Goal: Task Accomplishment & Management: Use online tool/utility

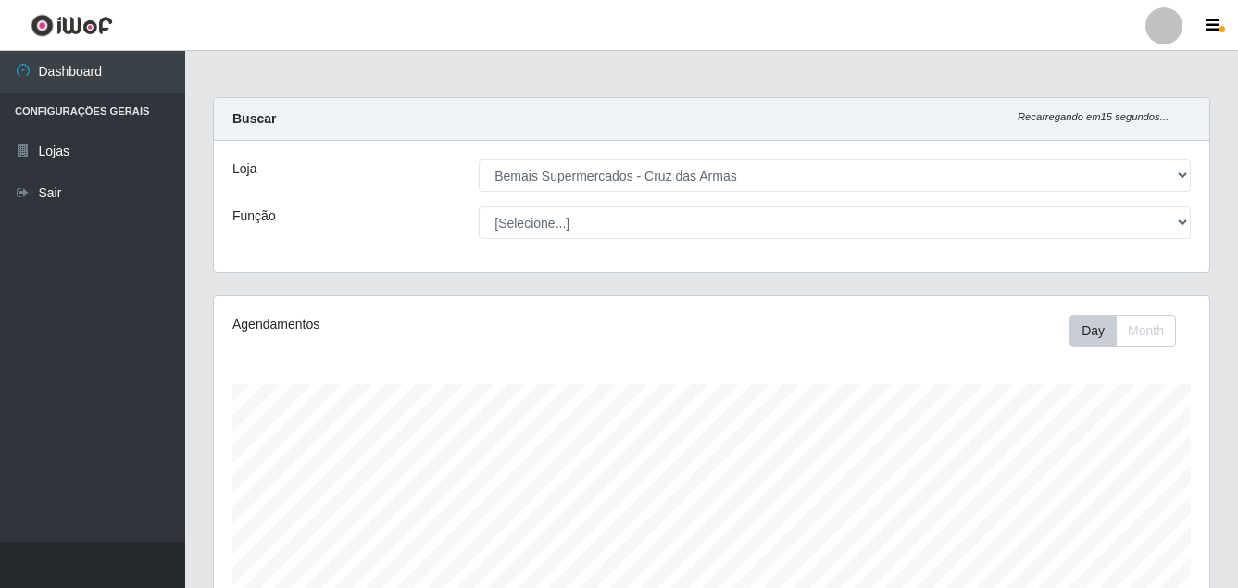
select select "412"
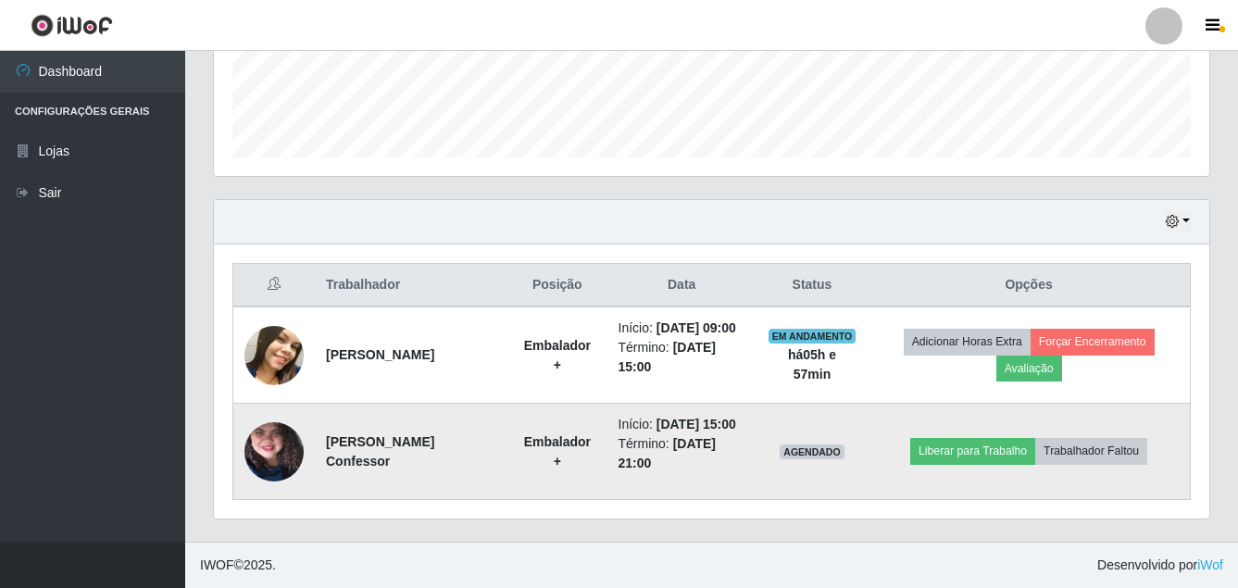
scroll to position [384, 995]
click at [966, 456] on button "Liberar para Trabalho" at bounding box center [972, 451] width 125 height 26
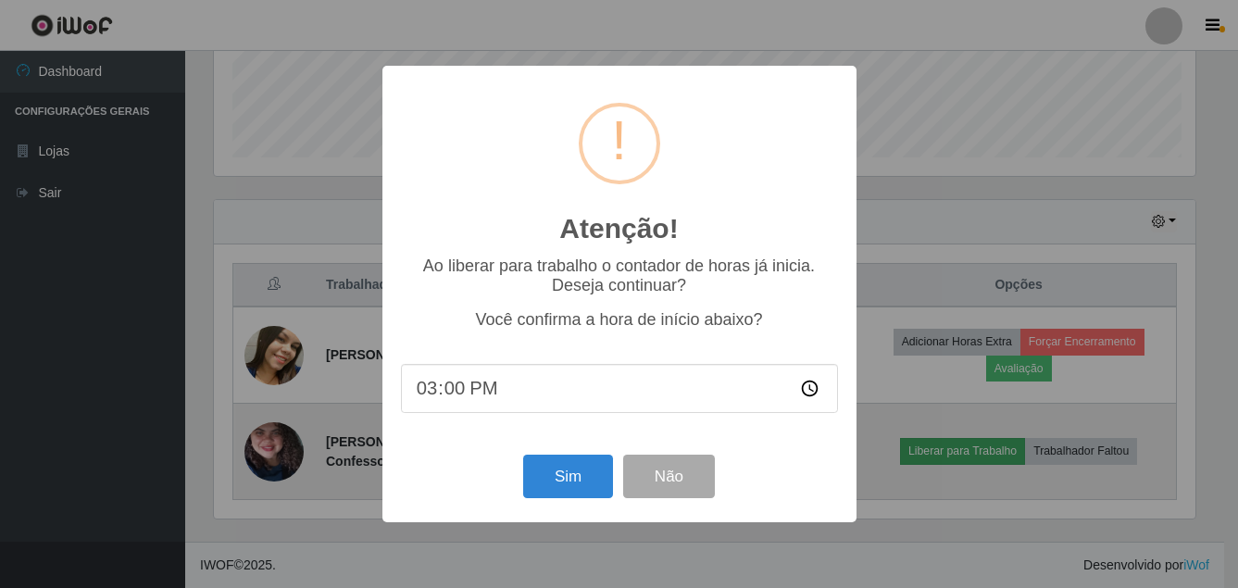
scroll to position [384, 986]
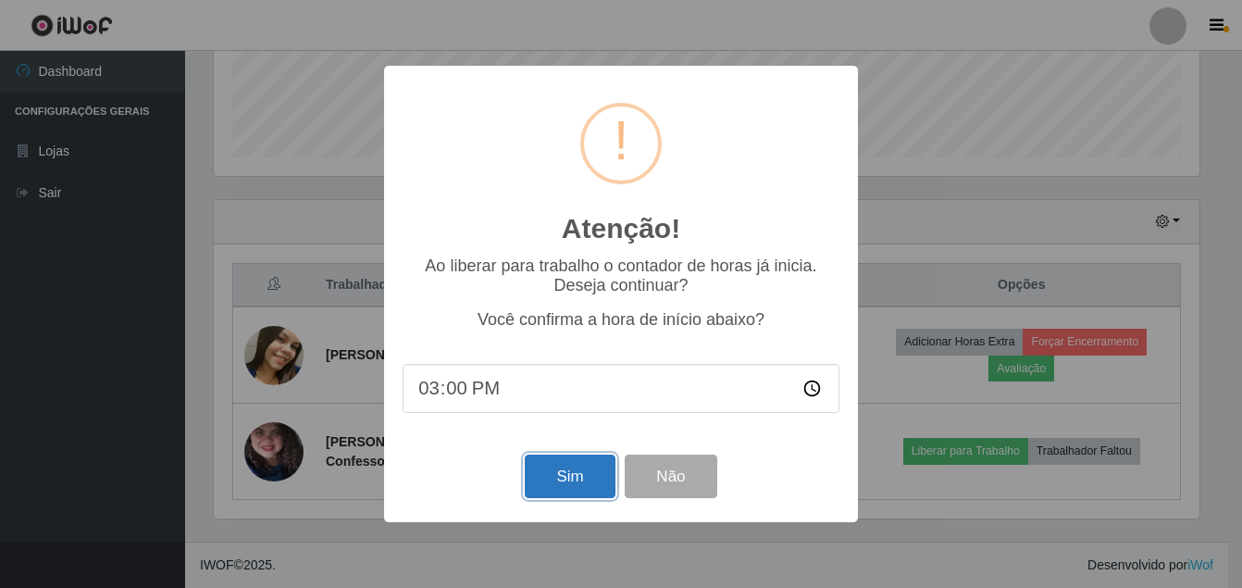
click at [565, 477] on button "Sim" at bounding box center [570, 476] width 90 height 44
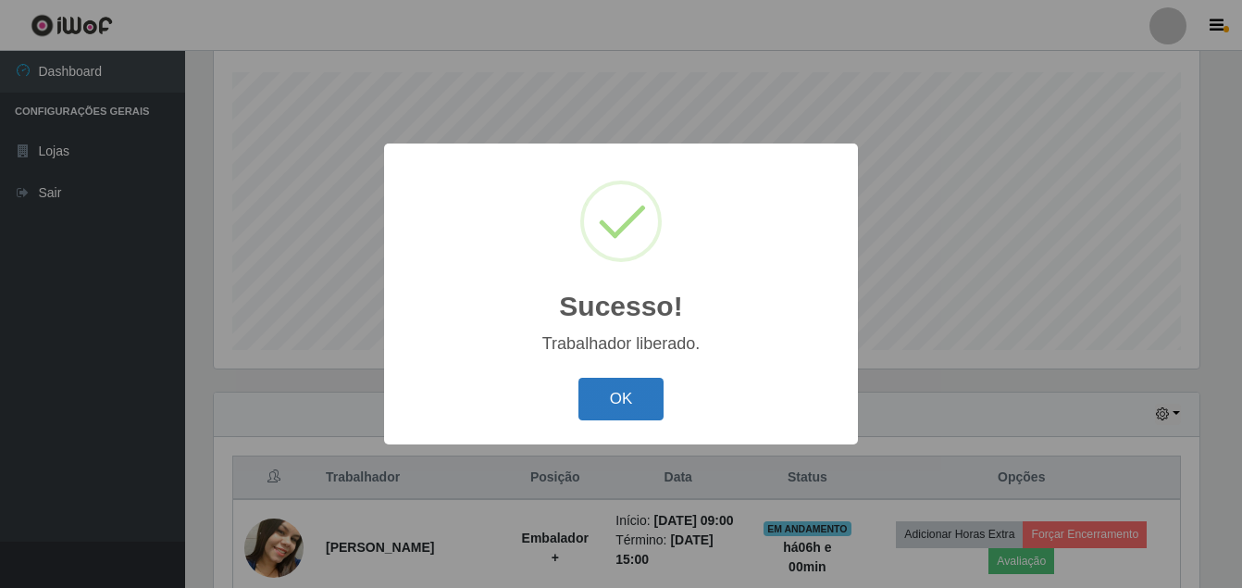
click at [617, 391] on button "OK" at bounding box center [622, 400] width 86 height 44
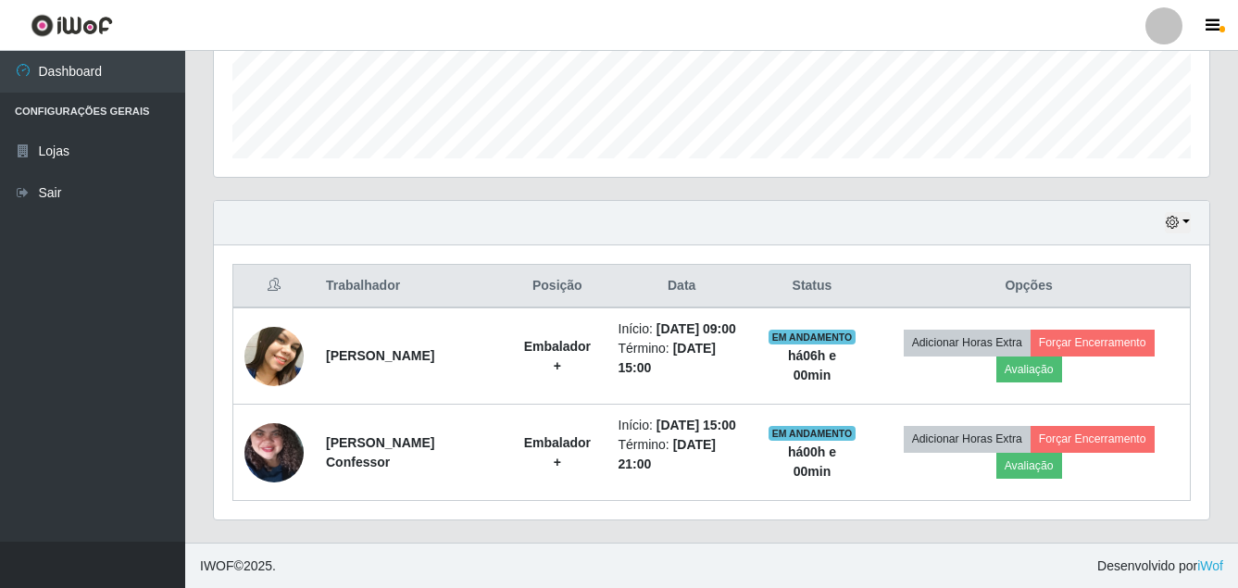
scroll to position [504, 0]
click at [155, 34] on span "button" at bounding box center [167, 25] width 24 height 21
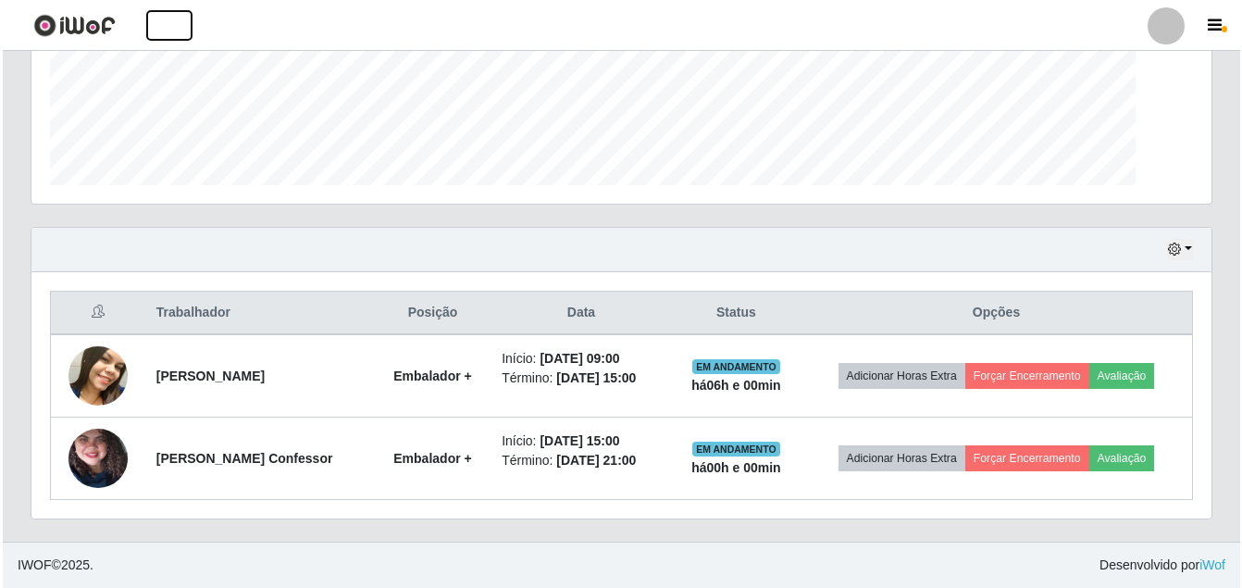
scroll to position [477, 0]
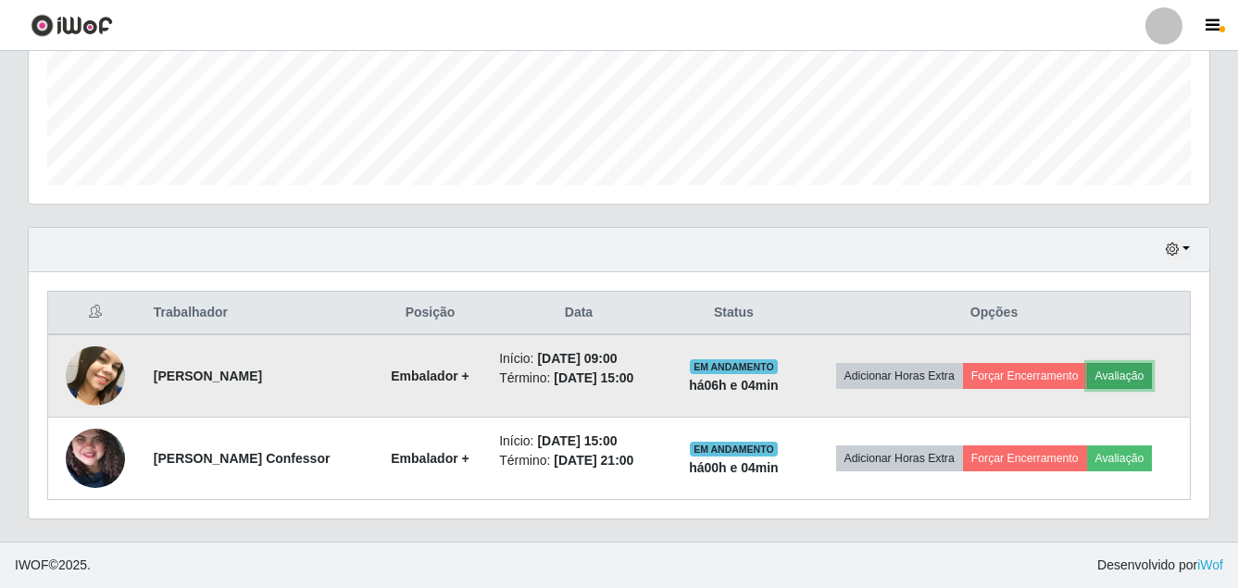
click at [1122, 373] on button "Avaliação" at bounding box center [1120, 376] width 66 height 26
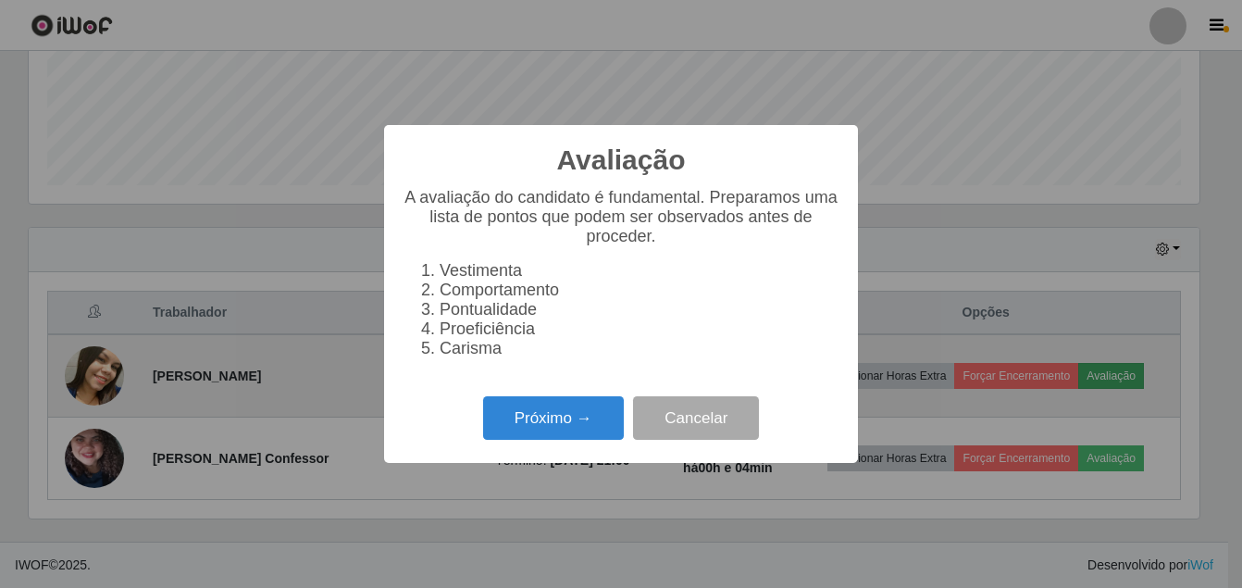
scroll to position [384, 1171]
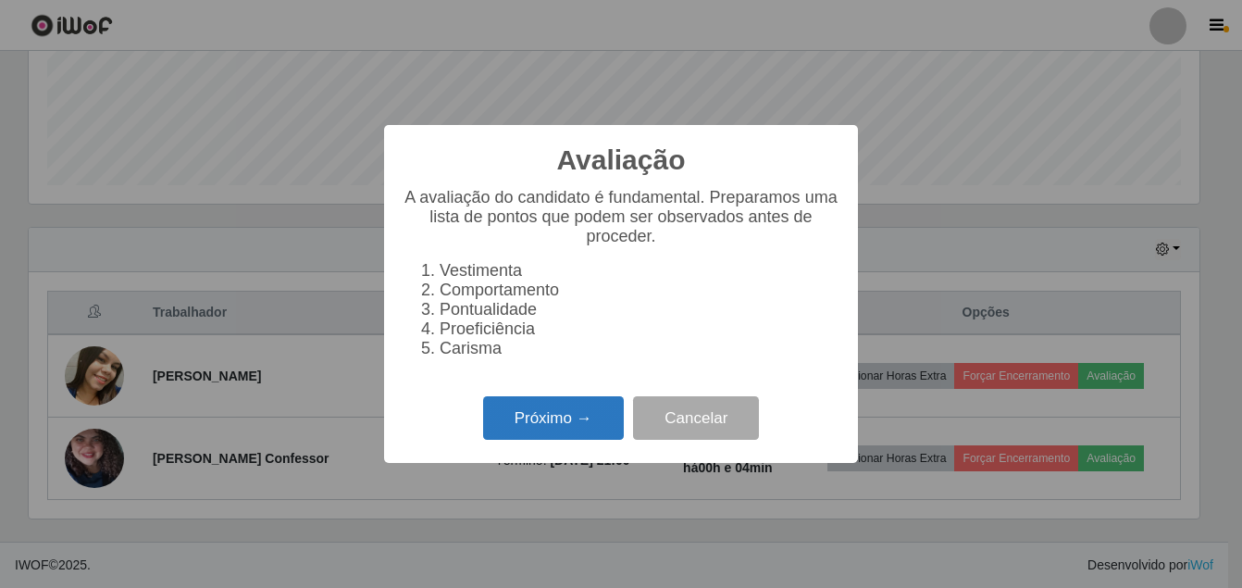
click at [526, 438] on button "Próximo →" at bounding box center [553, 418] width 141 height 44
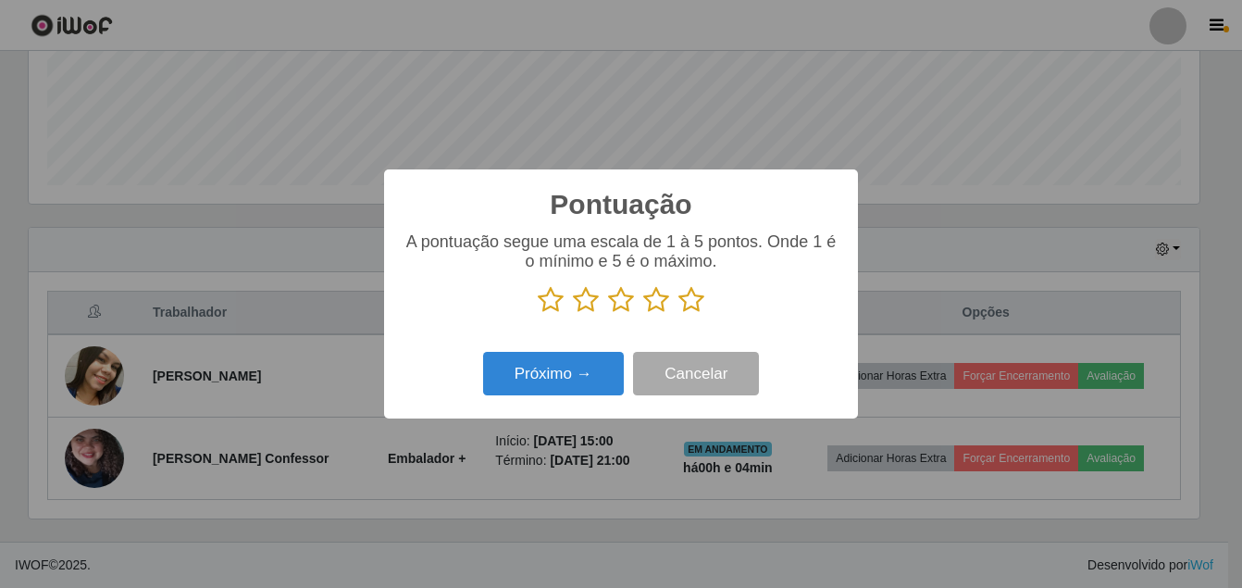
scroll to position [925248, 924461]
click at [694, 307] on icon at bounding box center [691, 300] width 26 height 28
click at [678, 314] on input "radio" at bounding box center [678, 314] width 0 height 0
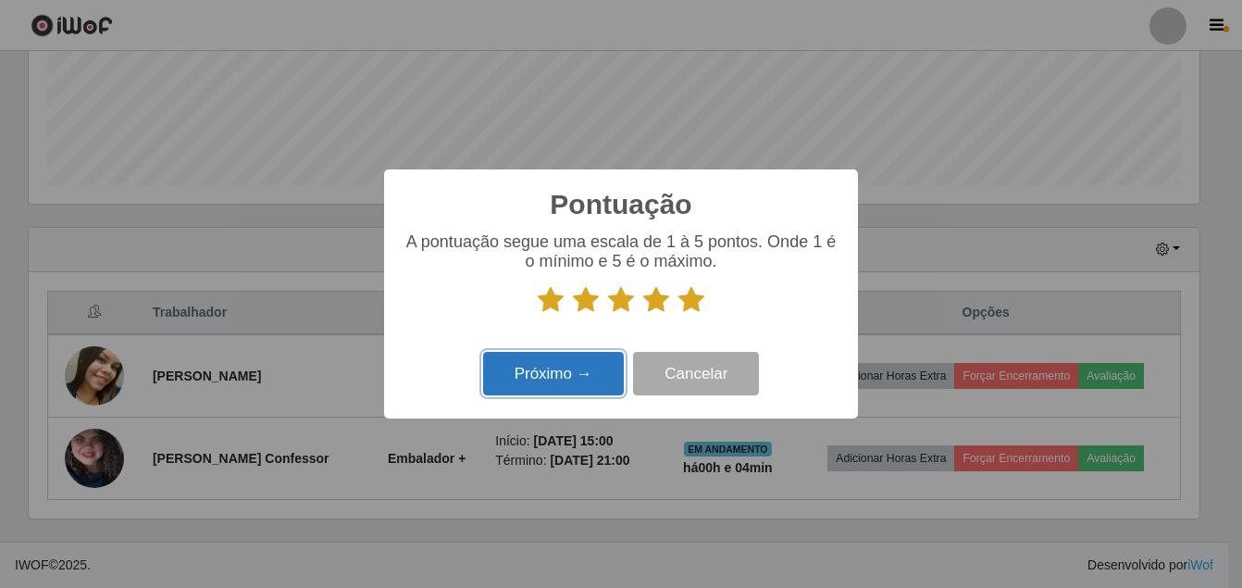
click at [561, 376] on button "Próximo →" at bounding box center [553, 374] width 141 height 44
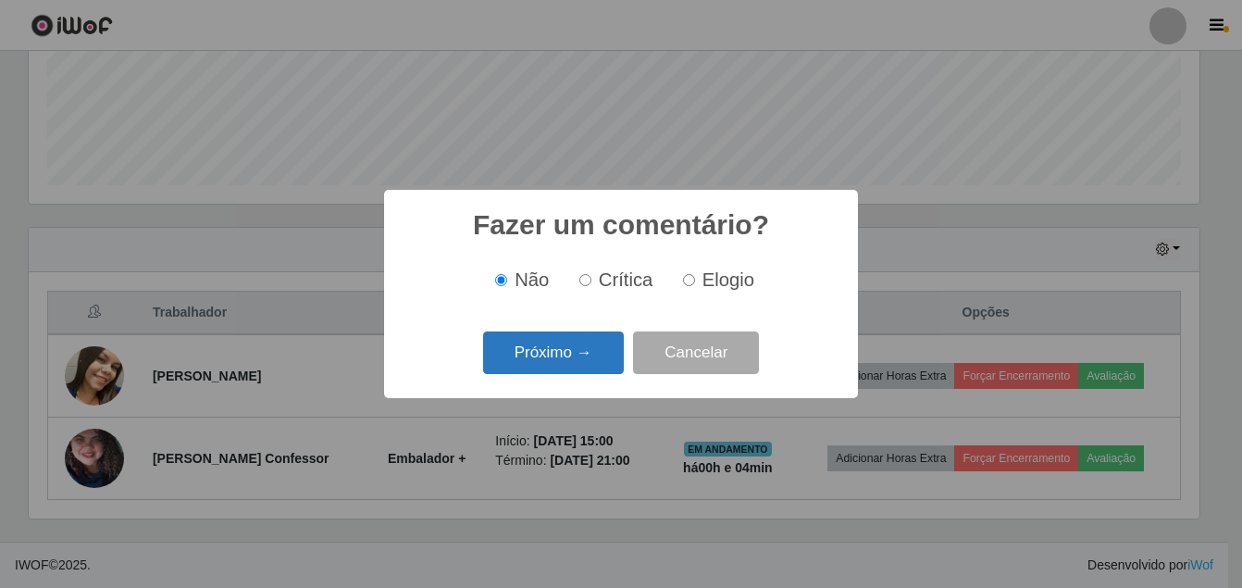
click at [582, 366] on button "Próximo →" at bounding box center [553, 353] width 141 height 44
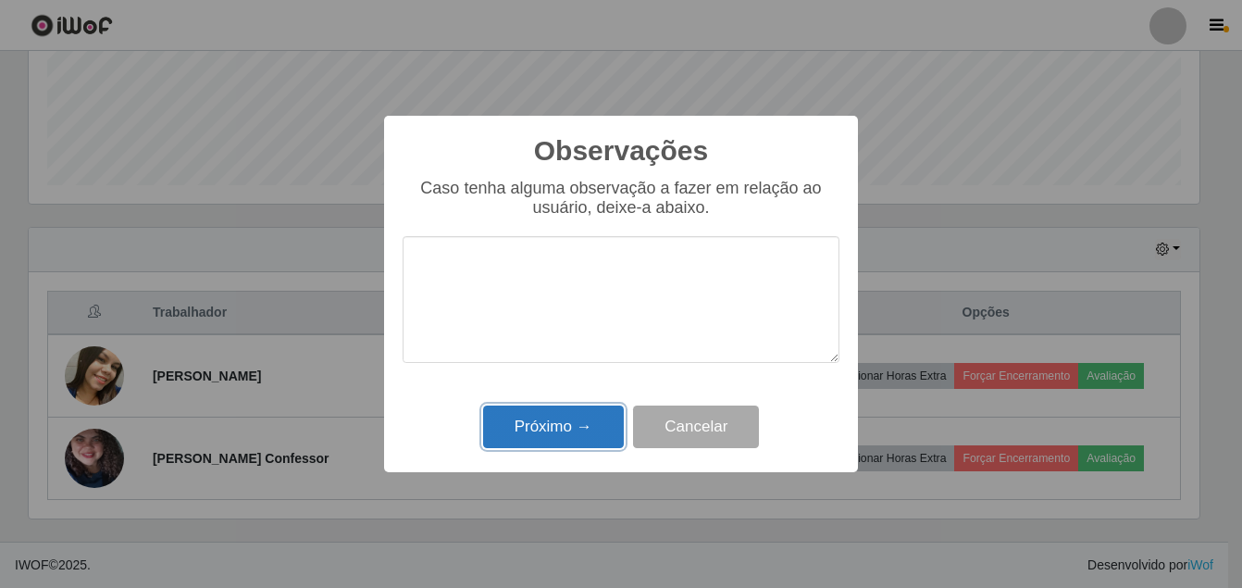
click at [541, 426] on button "Próximo →" at bounding box center [553, 427] width 141 height 44
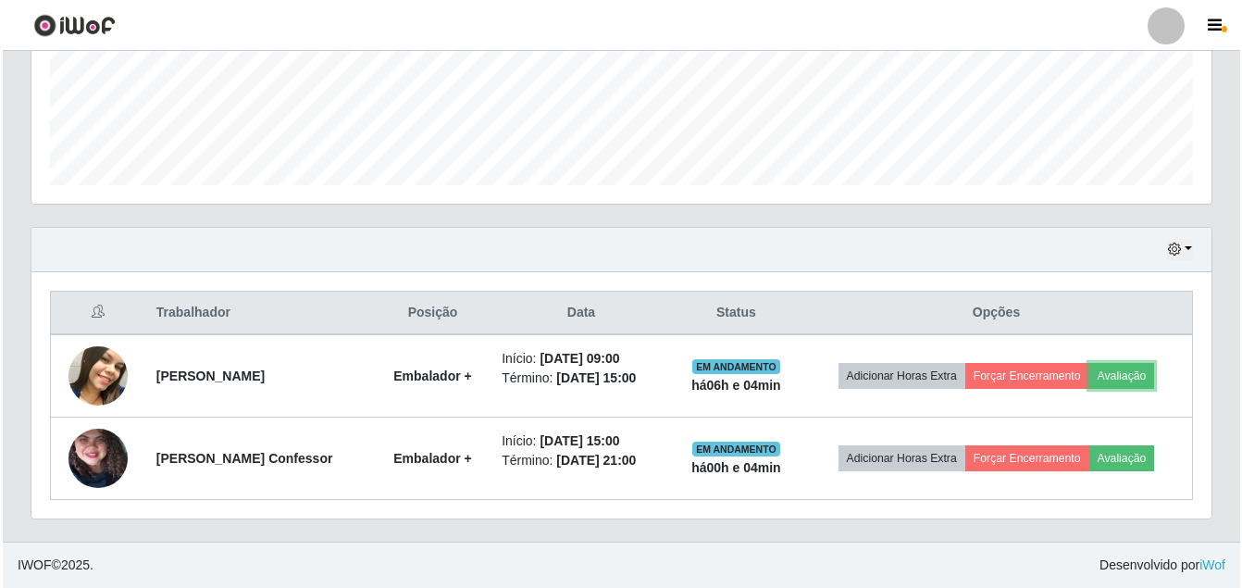
scroll to position [384, 1180]
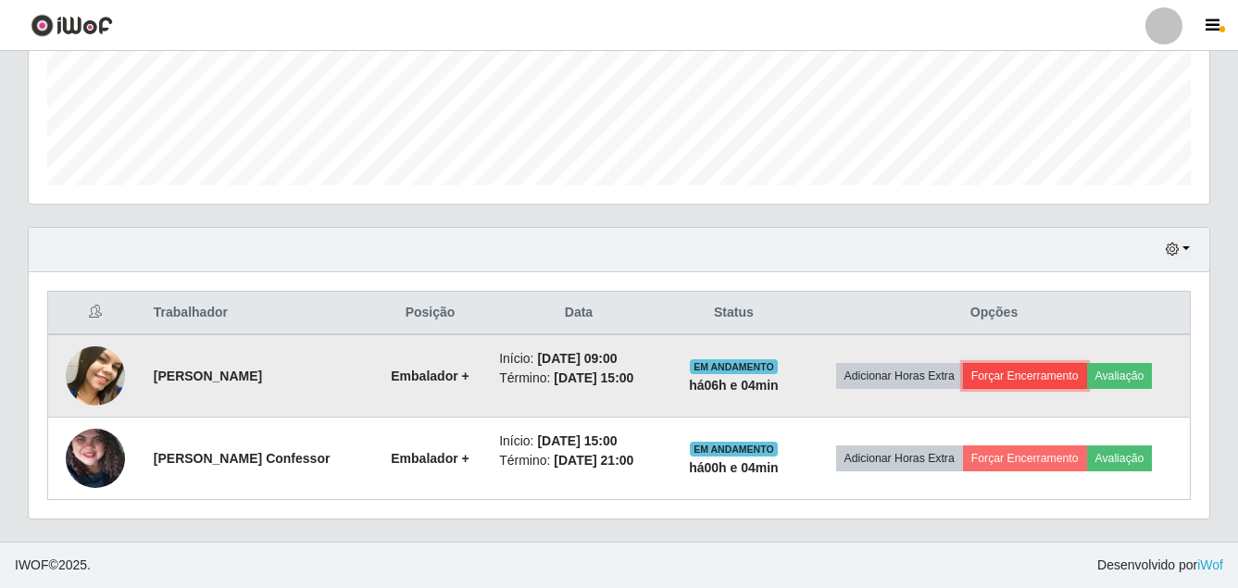
click at [1014, 375] on button "Forçar Encerramento" at bounding box center [1025, 376] width 124 height 26
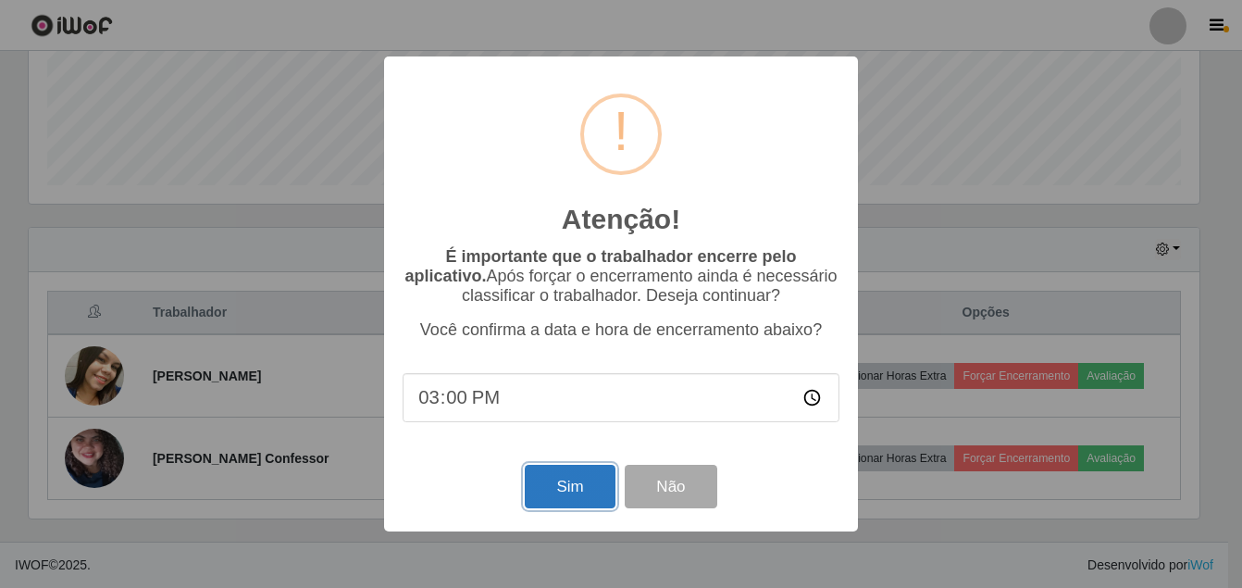
click at [564, 484] on button "Sim" at bounding box center [570, 487] width 90 height 44
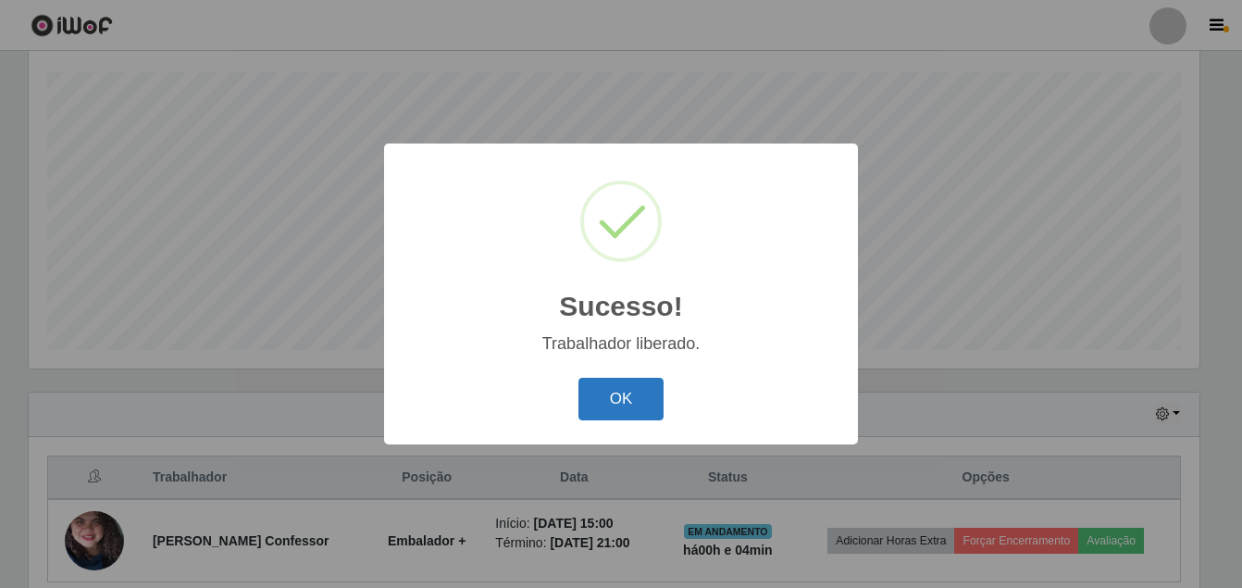
click at [614, 391] on button "OK" at bounding box center [622, 400] width 86 height 44
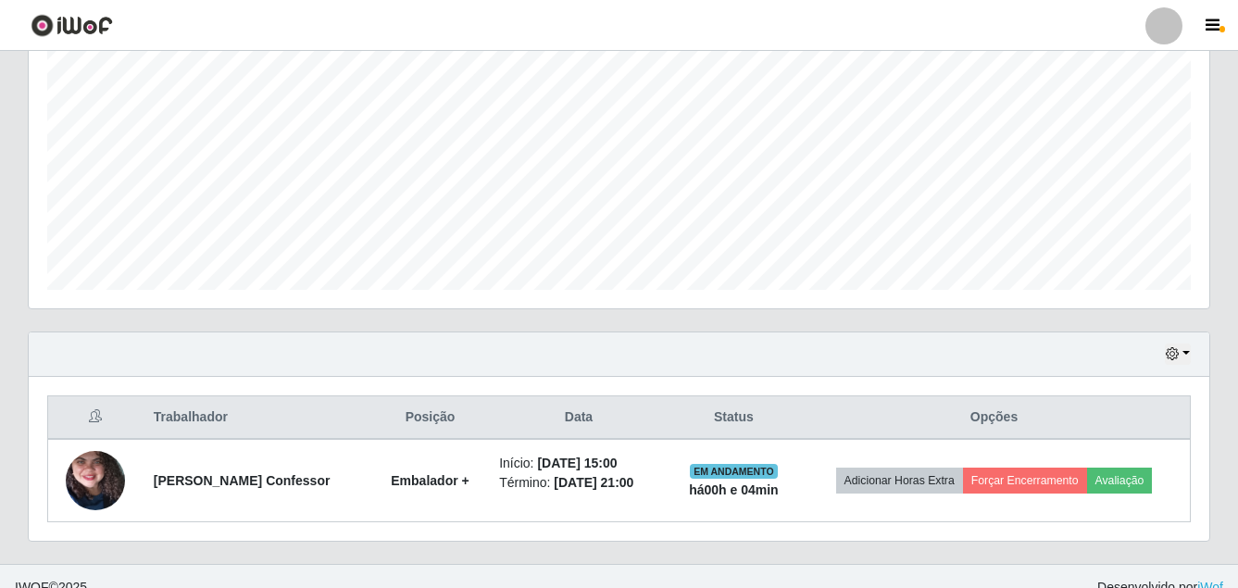
scroll to position [394, 0]
